Goal: Transaction & Acquisition: Purchase product/service

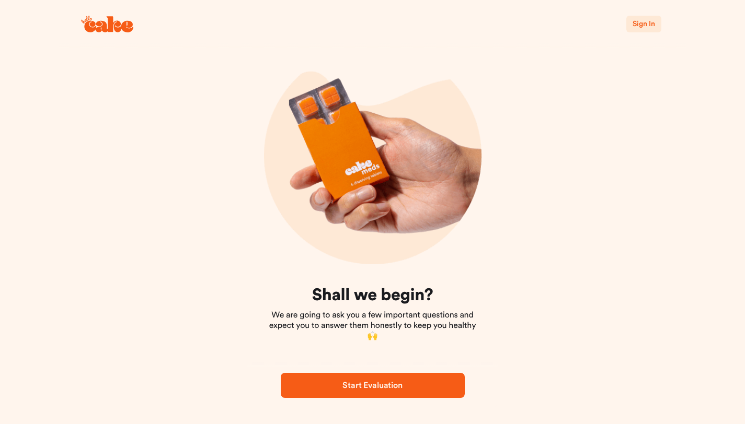
click at [371, 382] on span "Start Evaluation" at bounding box center [372, 386] width 60 height 8
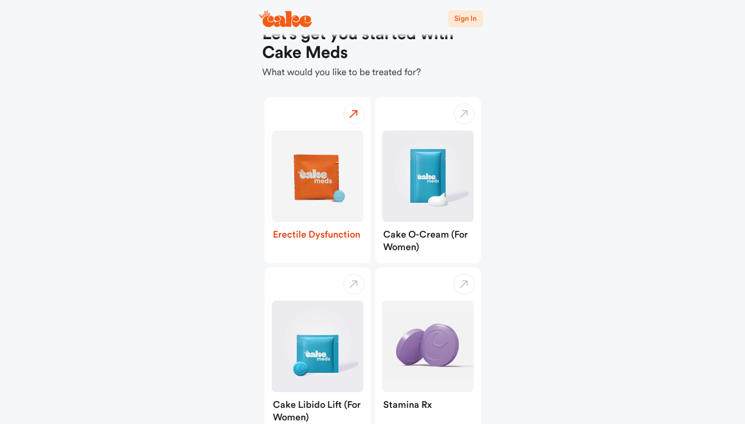
click at [325, 188] on img "button" at bounding box center [317, 176] width 91 height 91
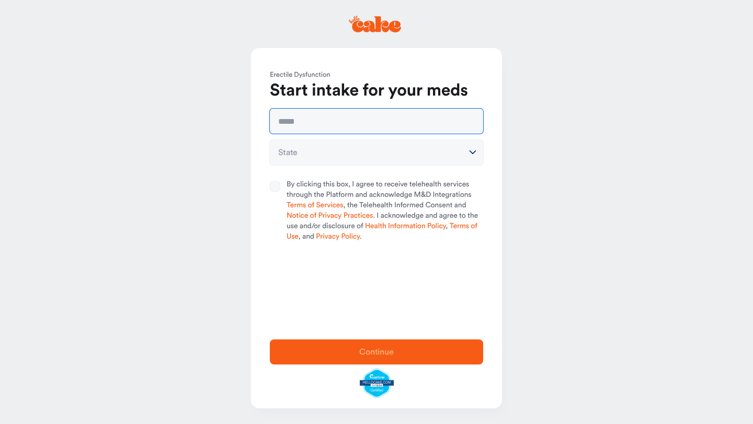
click at [311, 120] on input "text" at bounding box center [376, 121] width 213 height 25
type input "**********"
click at [320, 157] on html "**********" at bounding box center [376, 212] width 753 height 424
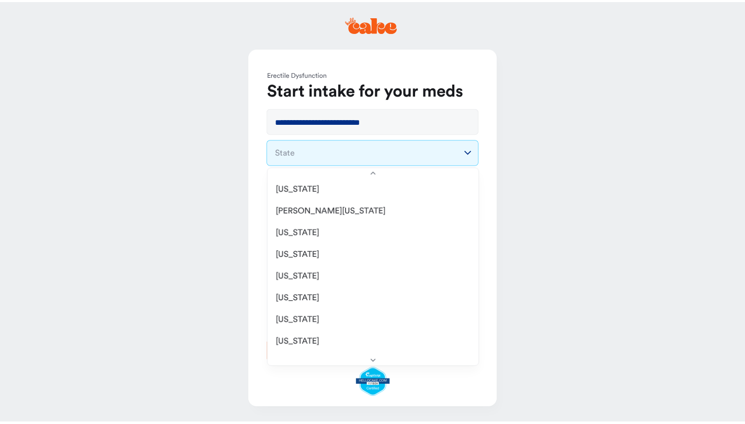
scroll to position [1010, 0]
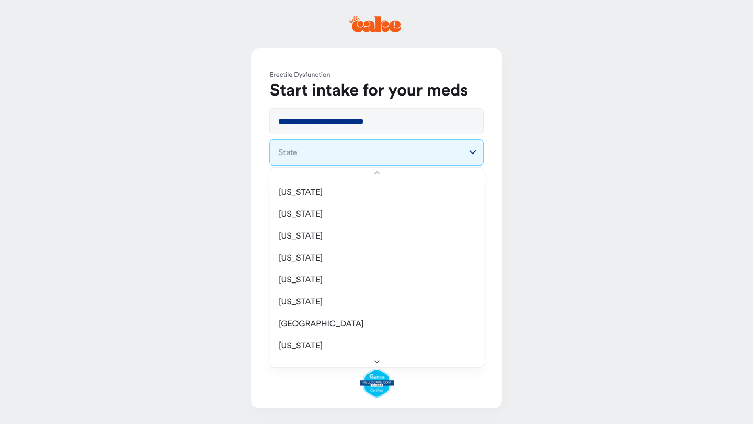
select select "**"
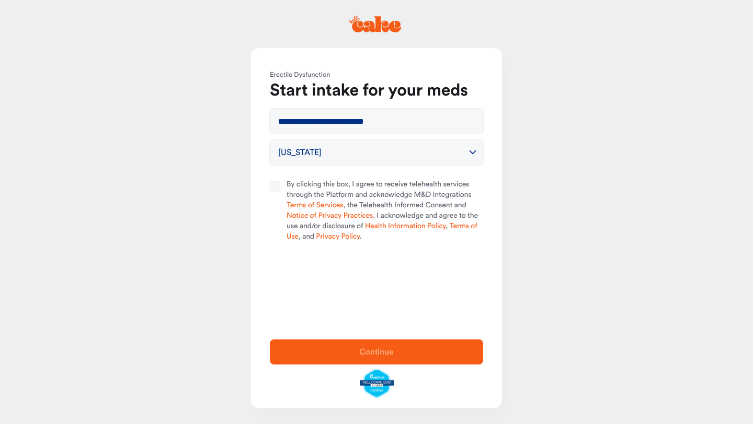
click at [277, 186] on button "By clicking this box, I agree to receive telehealth services through the Platfo…" at bounding box center [275, 186] width 10 height 10
click at [352, 344] on button "Continue" at bounding box center [376, 352] width 213 height 25
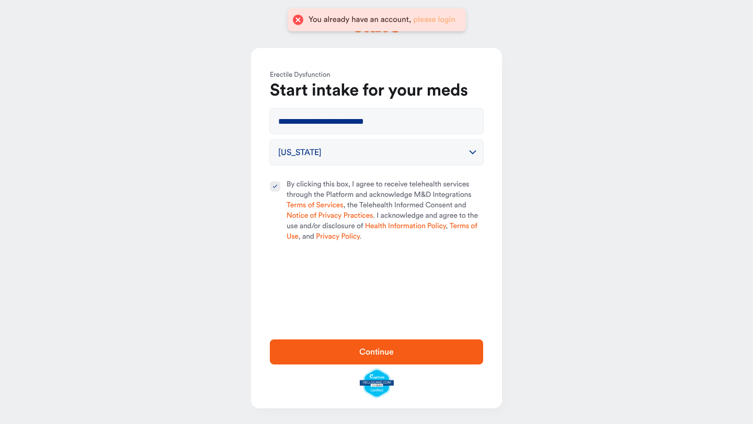
click at [425, 18] on link "please login" at bounding box center [434, 20] width 42 height 8
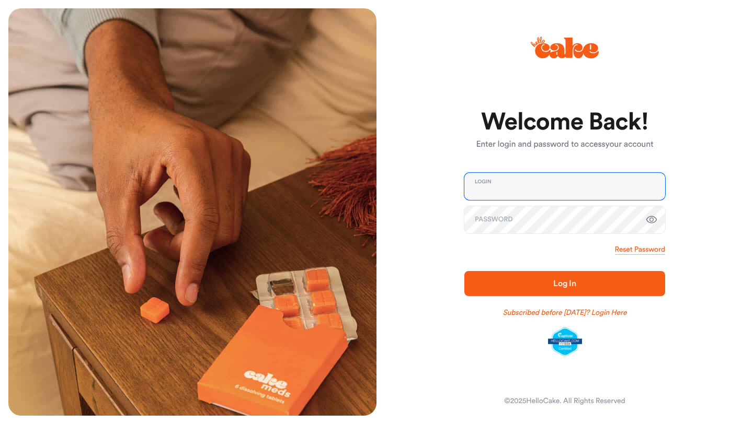
type input "**********"
click at [559, 292] on button "Log In" at bounding box center [564, 283] width 201 height 25
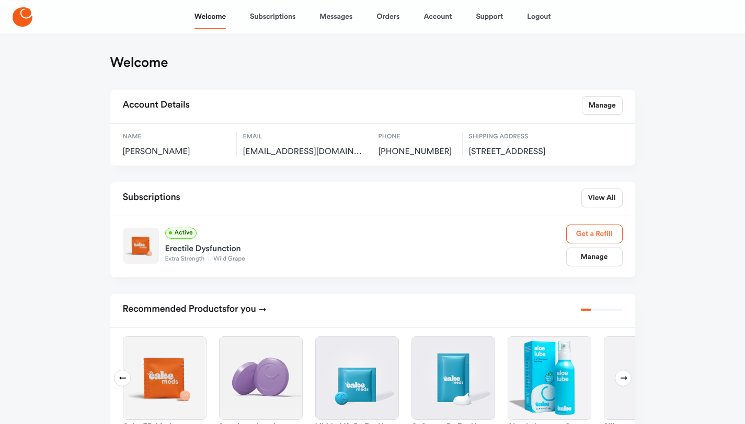
click at [577, 244] on link "Get a Refill" at bounding box center [594, 234] width 56 height 19
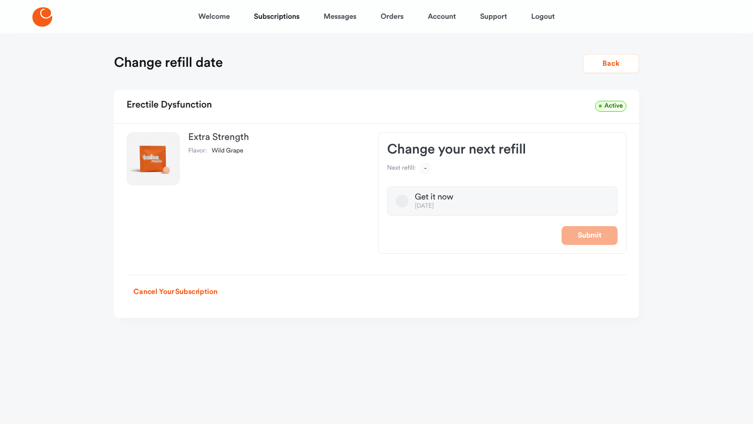
click at [401, 203] on button "Get it now [DATE]" at bounding box center [402, 201] width 13 height 13
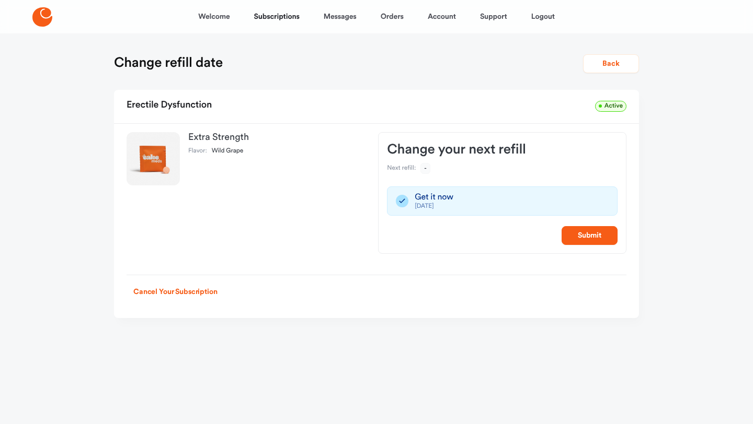
click at [119, 155] on div "Extra Strength Flavor: Wild Grape Change your next refill Next refill: - Get it…" at bounding box center [376, 193] width 525 height 139
click at [265, 17] on link "Subscriptions" at bounding box center [276, 16] width 45 height 25
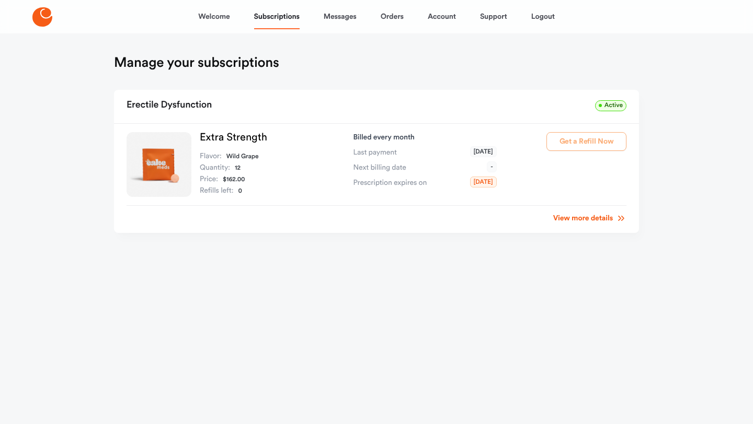
click at [567, 221] on link "View more details" at bounding box center [589, 218] width 73 height 10
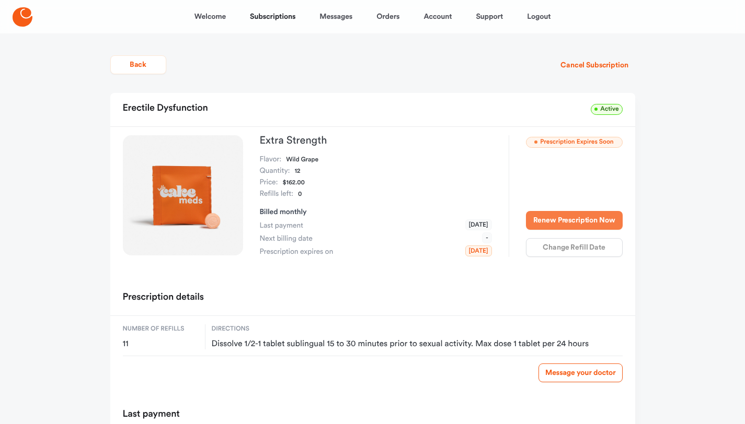
click at [555, 221] on button "Renew Prescription Now" at bounding box center [574, 220] width 97 height 19
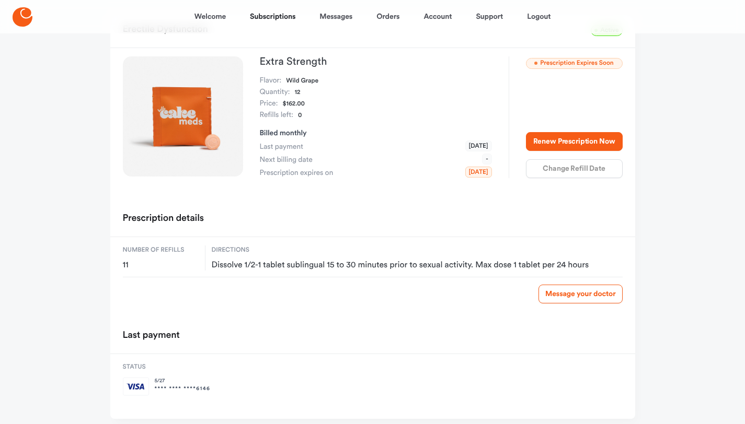
scroll to position [27, 0]
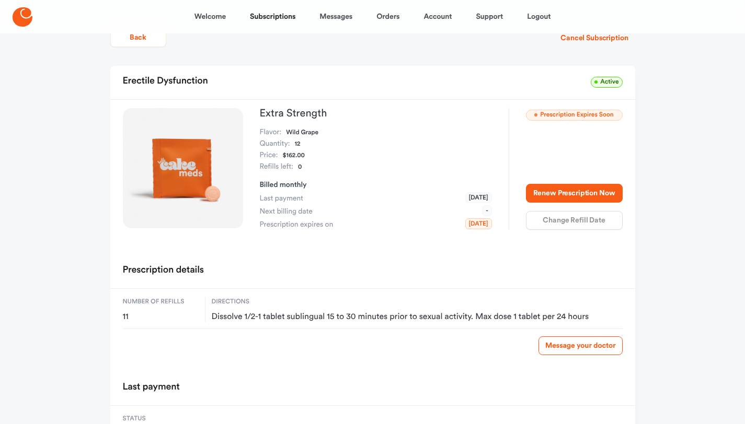
click at [197, 172] on img at bounding box center [183, 168] width 120 height 120
click at [414, 164] on dl "Refills left: 0" at bounding box center [376, 167] width 232 height 11
click at [555, 115] on span "Prescription Expires Soon" at bounding box center [574, 115] width 97 height 11
click at [610, 82] on span "Active" at bounding box center [606, 82] width 31 height 11
click at [584, 190] on button "Renew Prescription Now" at bounding box center [574, 193] width 97 height 19
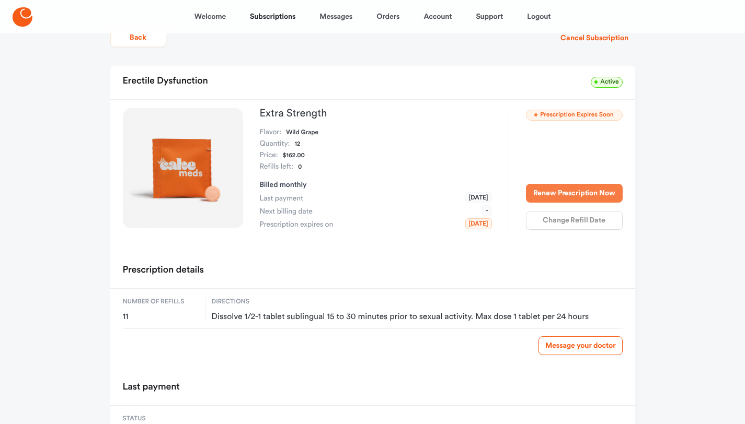
click at [584, 190] on button "Renew Prescription Now" at bounding box center [574, 193] width 97 height 19
click at [584, 227] on div "Renew Prescription Now Change Refill Date" at bounding box center [574, 207] width 97 height 46
click at [584, 225] on div "Renew Prescription Now Change Refill Date" at bounding box center [574, 207] width 97 height 46
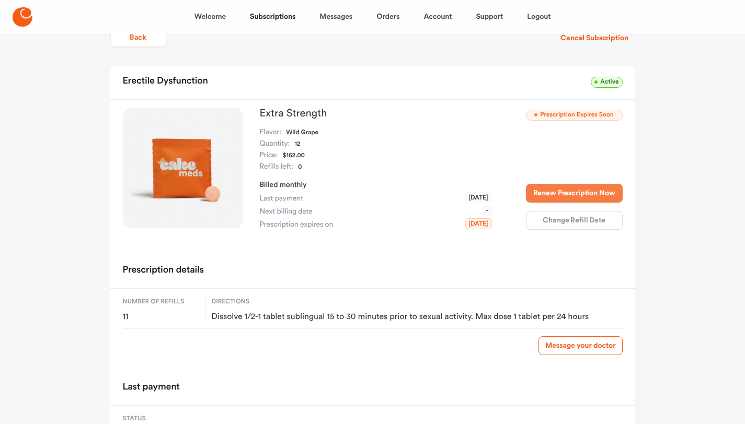
click at [577, 200] on button "Renew Prescription Now" at bounding box center [574, 193] width 97 height 19
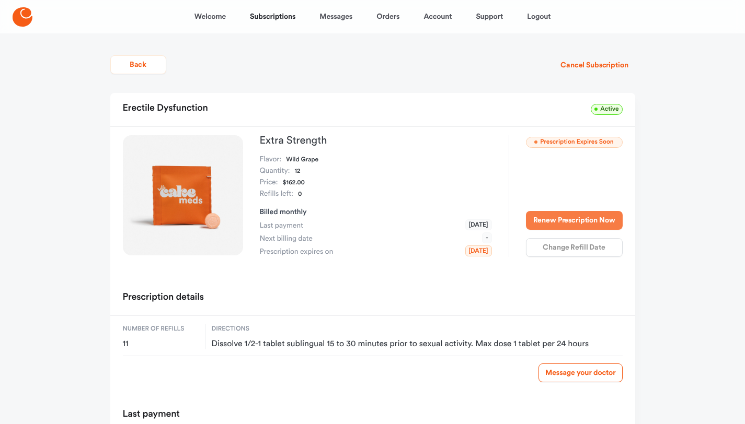
click at [565, 218] on button "Renew Prescription Now" at bounding box center [574, 220] width 97 height 19
click at [567, 214] on button "Renew Prescription Now" at bounding box center [574, 220] width 97 height 19
click at [566, 226] on button "Renew Prescription Now" at bounding box center [574, 220] width 97 height 19
click at [570, 249] on div "Renew Prescription Now Change Refill Date" at bounding box center [574, 234] width 97 height 46
